Goal: Task Accomplishment & Management: Manage account settings

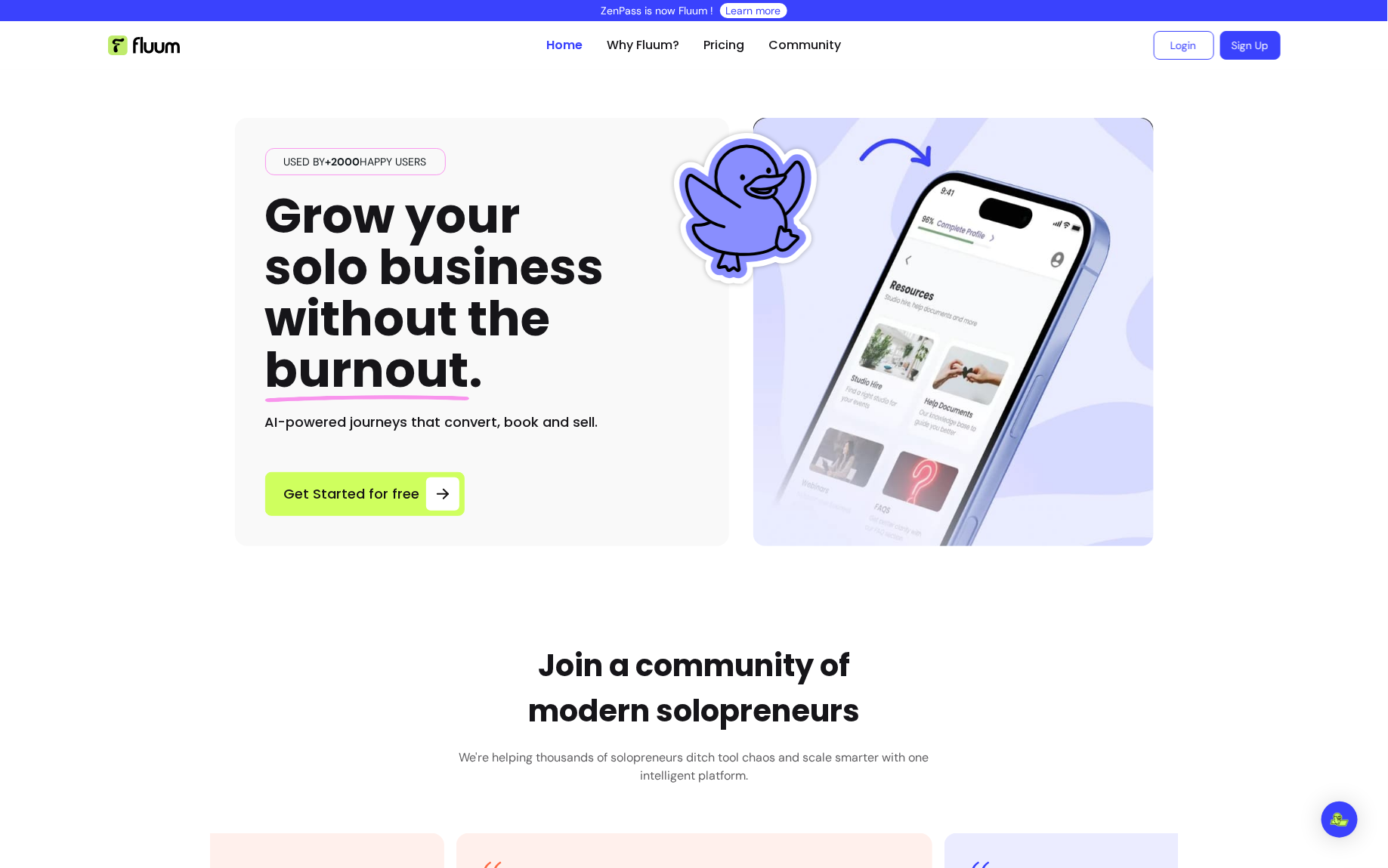
click at [1256, 56] on link "Sign Up" at bounding box center [1251, 46] width 59 height 28
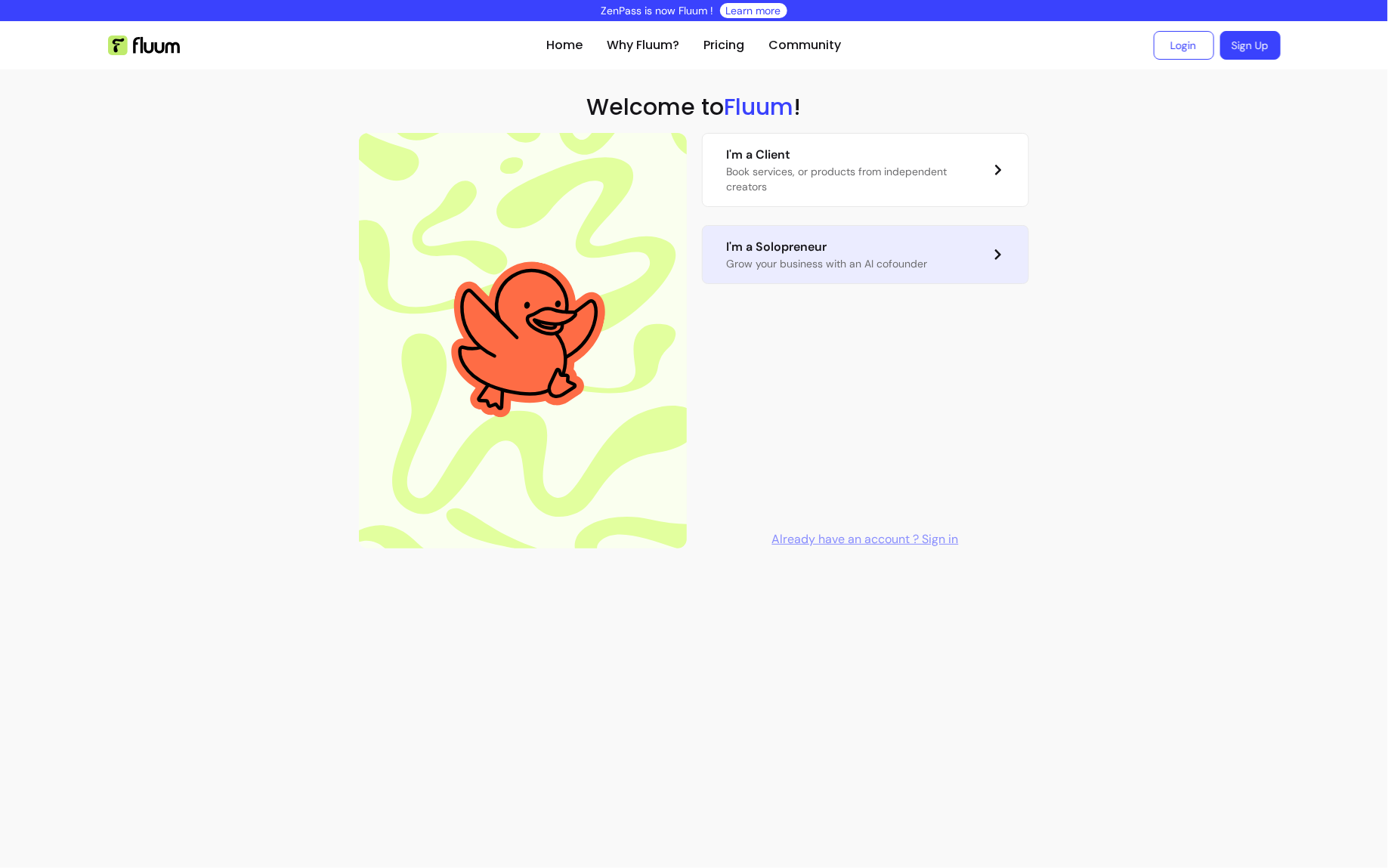
click at [980, 255] on link "I'm a Solopreneur Grow your business with an AI cofounder" at bounding box center [866, 255] width 327 height 59
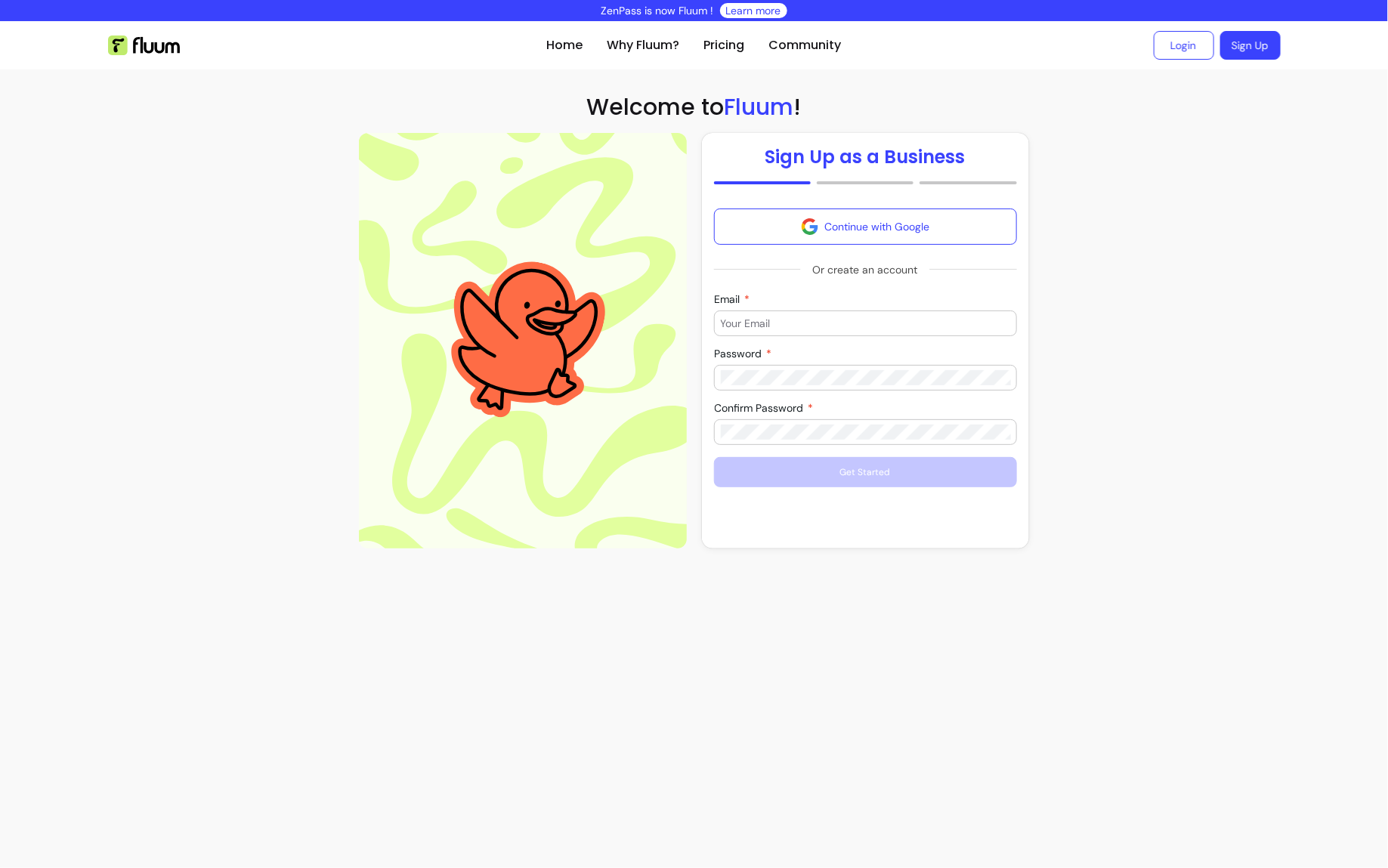
click at [924, 339] on form "Continue with Google Or create an account Email Password Confirm Password Get S…" at bounding box center [866, 348] width 303 height 279
click at [920, 328] on input "Email" at bounding box center [865, 322] width 289 height 15
type input "morelrobb@gmail.com"
click at [868, 387] on div at bounding box center [865, 378] width 289 height 24
click at [841, 441] on div at bounding box center [865, 432] width 289 height 24
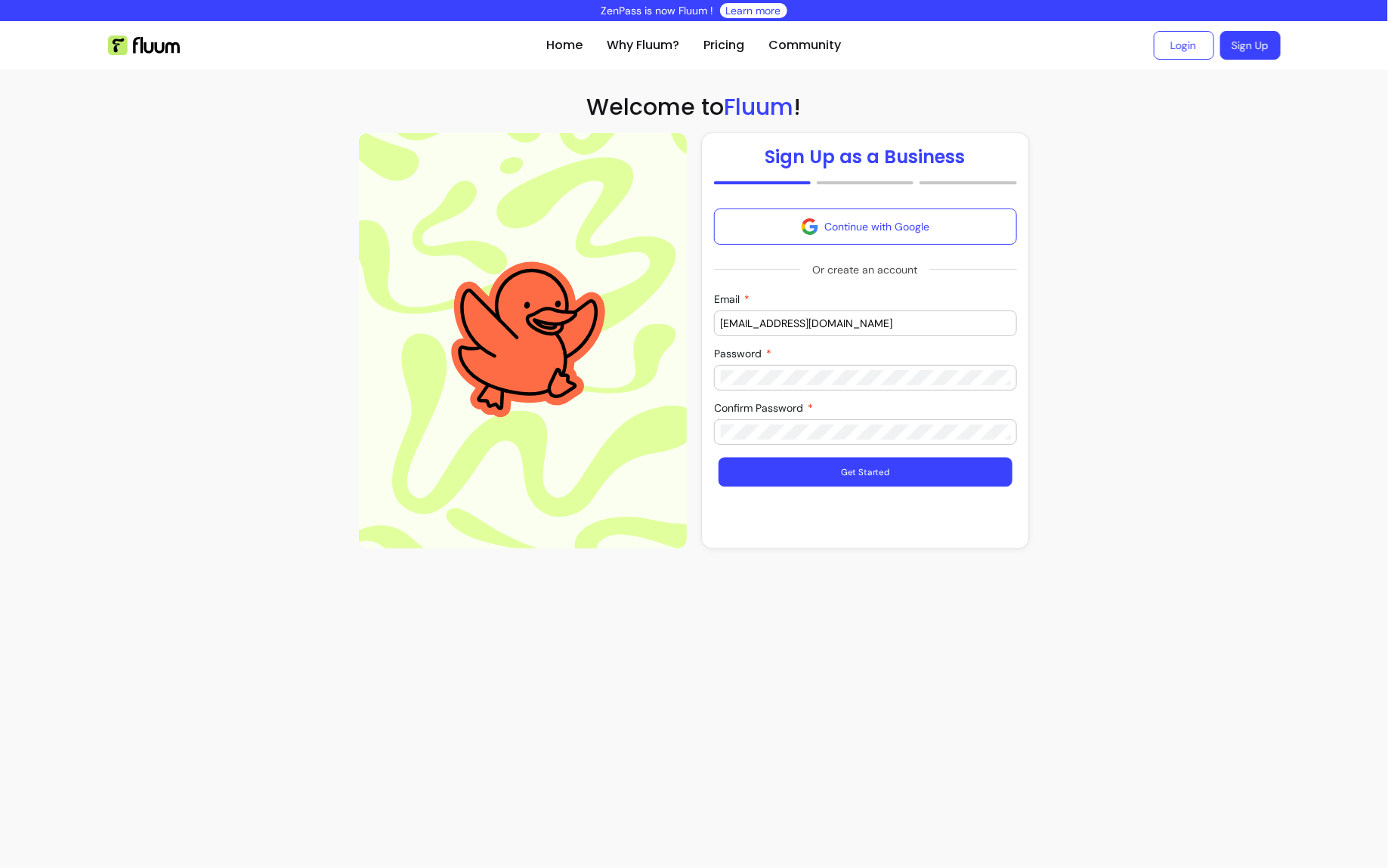
click at [829, 476] on button "Get Started" at bounding box center [866, 473] width 294 height 30
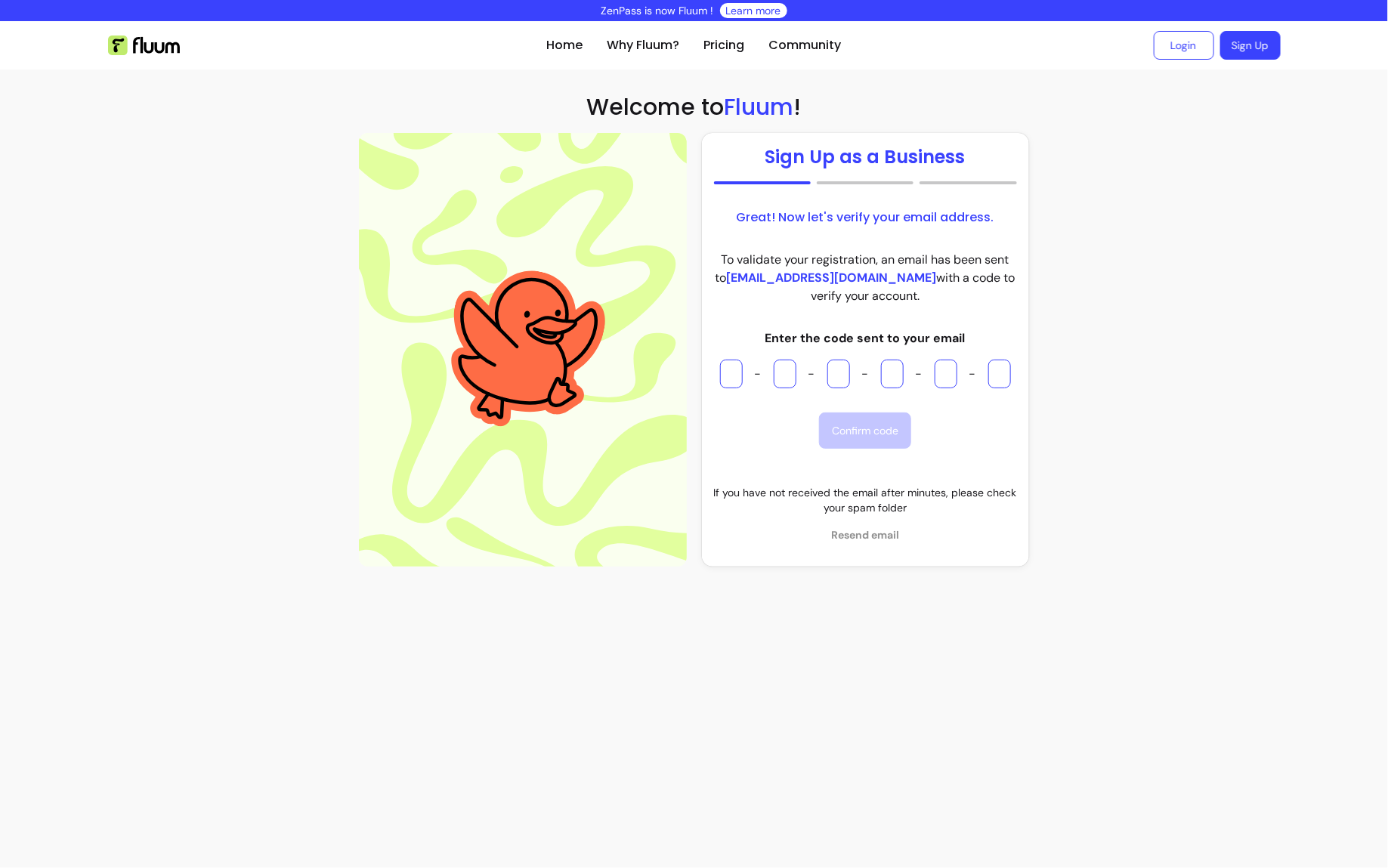
click at [730, 369] on input "Please enter OTP character 1" at bounding box center [731, 374] width 23 height 29
click at [1089, 292] on section "Home Why Fluum? Pricing Community Login Sign Up open navigation menu Welcome to…" at bounding box center [694, 300] width 1388 height 558
click at [1168, 38] on link "Login" at bounding box center [1184, 46] width 59 height 28
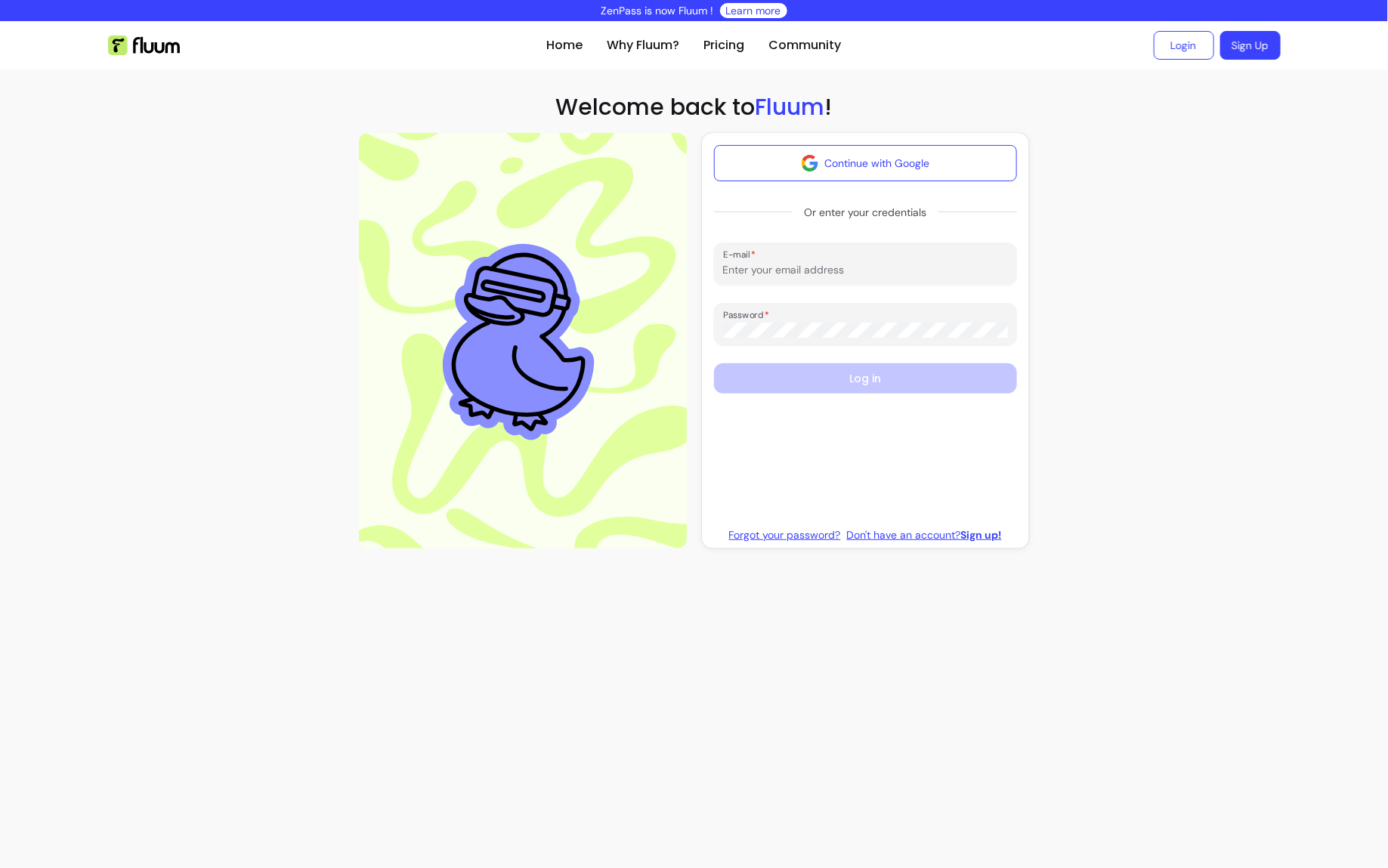
click at [801, 282] on div "E-mail" at bounding box center [866, 263] width 303 height 43
type input "morelrobb@gmail.com"
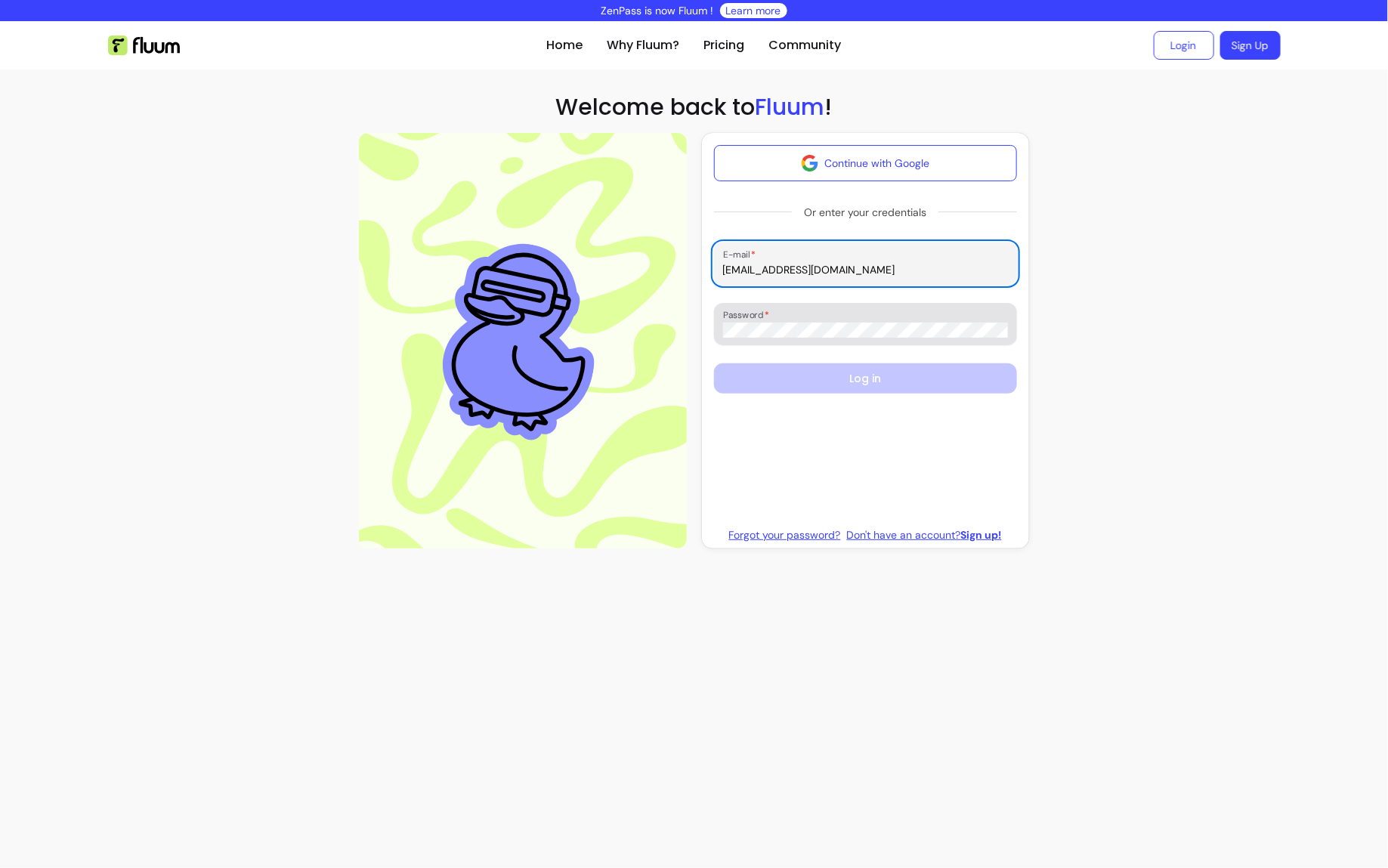
click at [833, 321] on div at bounding box center [866, 324] width 285 height 30
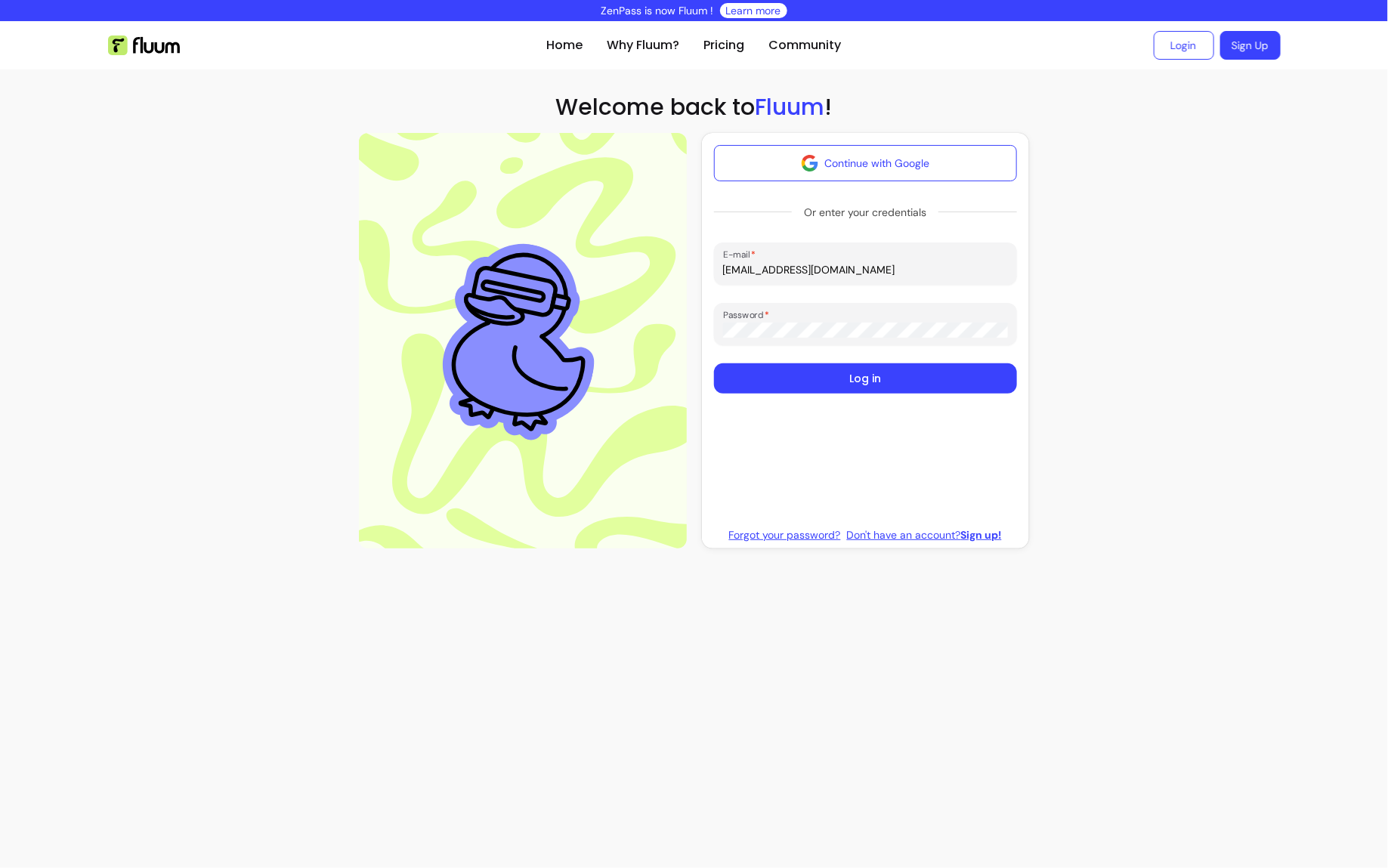
click at [831, 373] on button "Log in" at bounding box center [866, 378] width 303 height 30
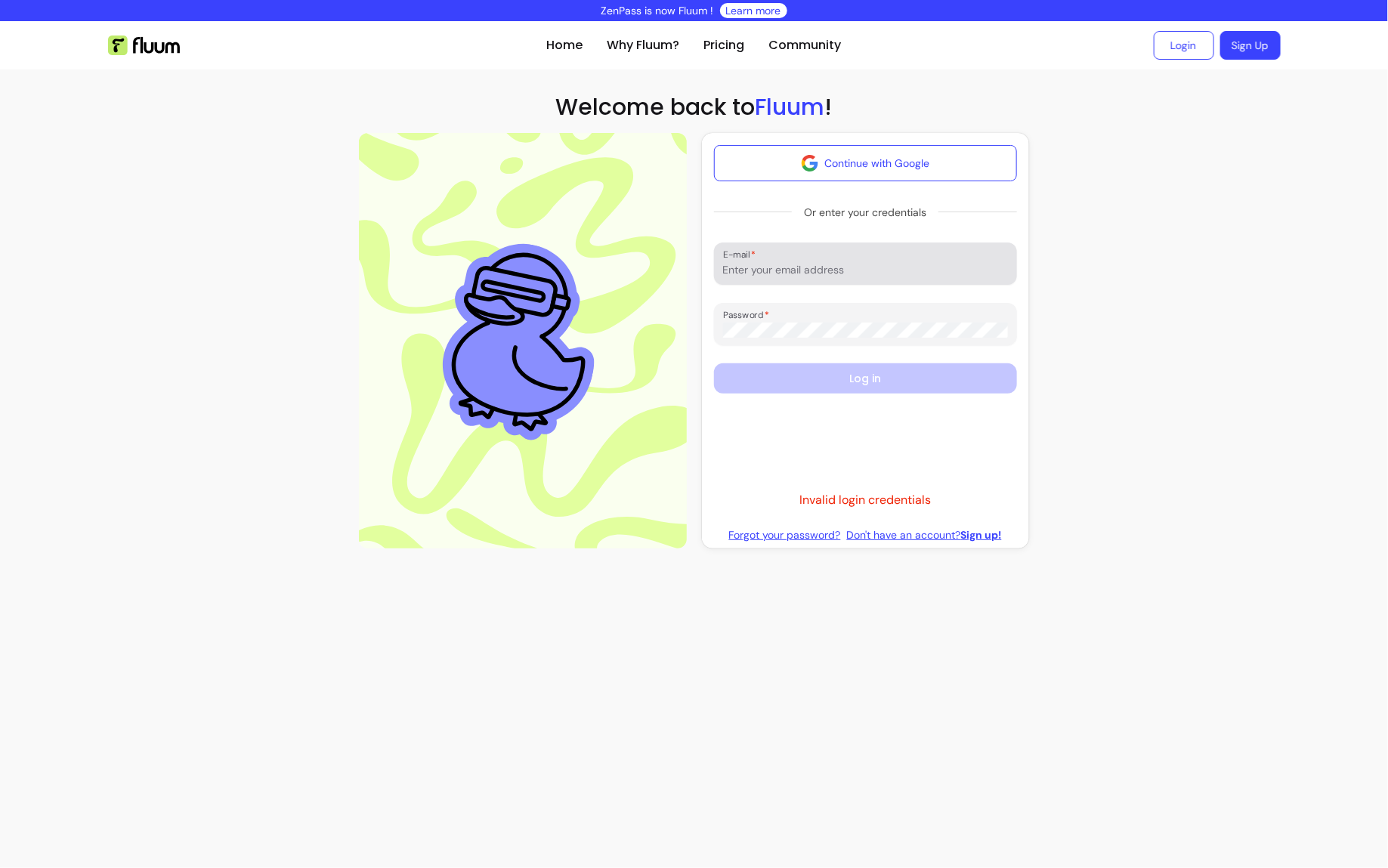
click at [820, 278] on div "E-mail" at bounding box center [866, 263] width 303 height 43
type input "morelrobb@gmail.com"
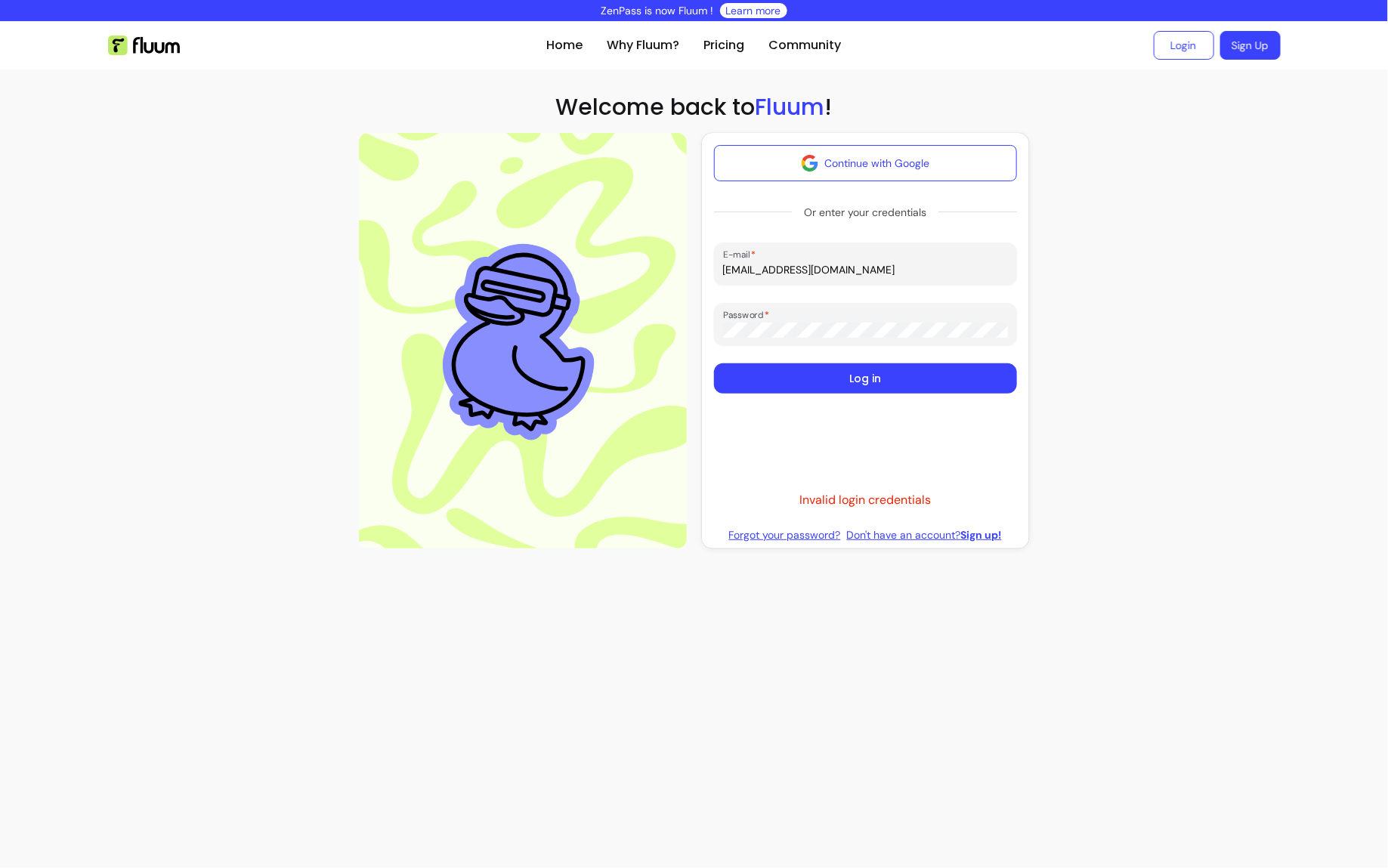
click at [714, 363] on button "Log in" at bounding box center [866, 378] width 303 height 30
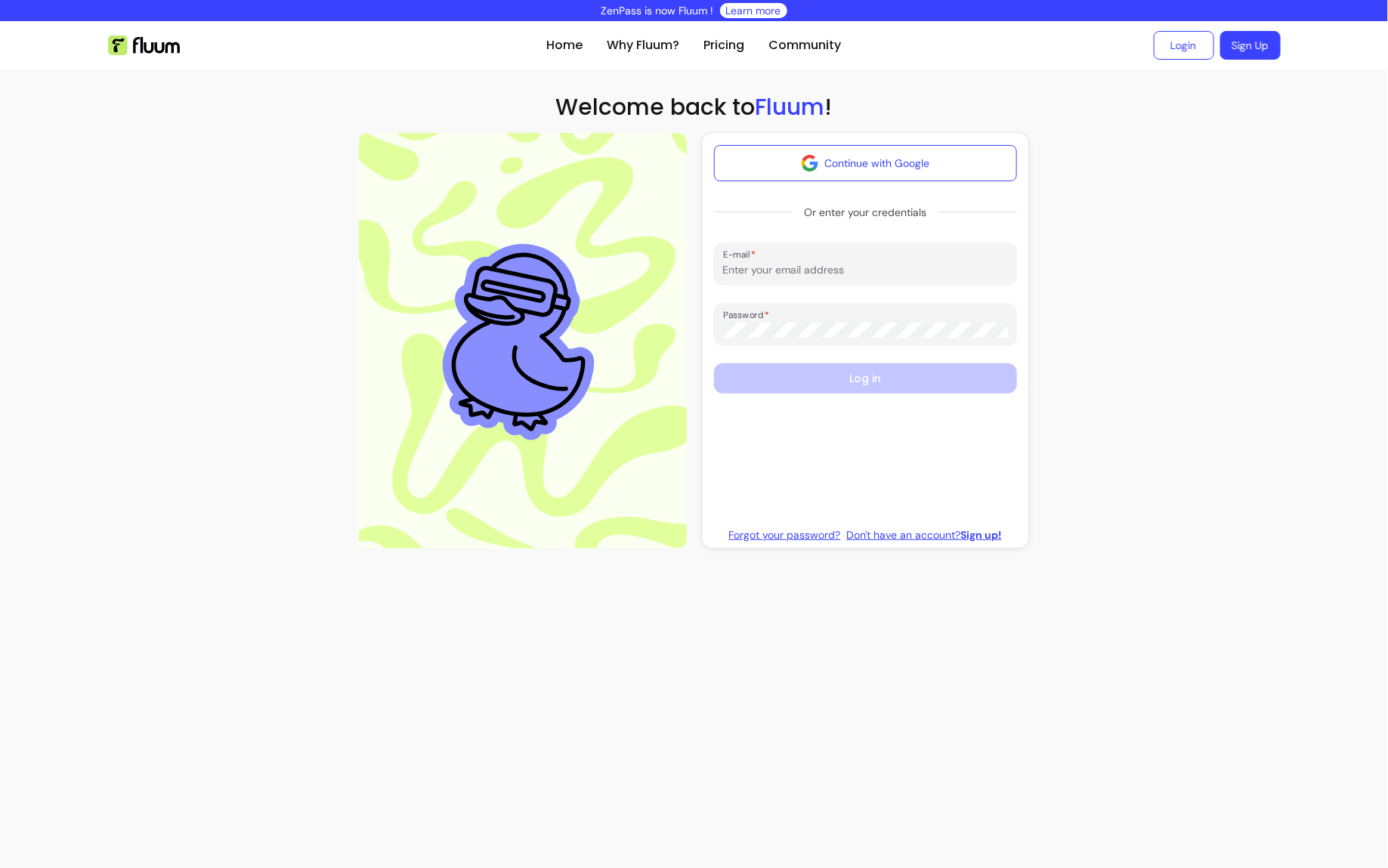
click at [783, 265] on input "E-mail" at bounding box center [866, 269] width 285 height 15
